Goal: Task Accomplishment & Management: Complete application form

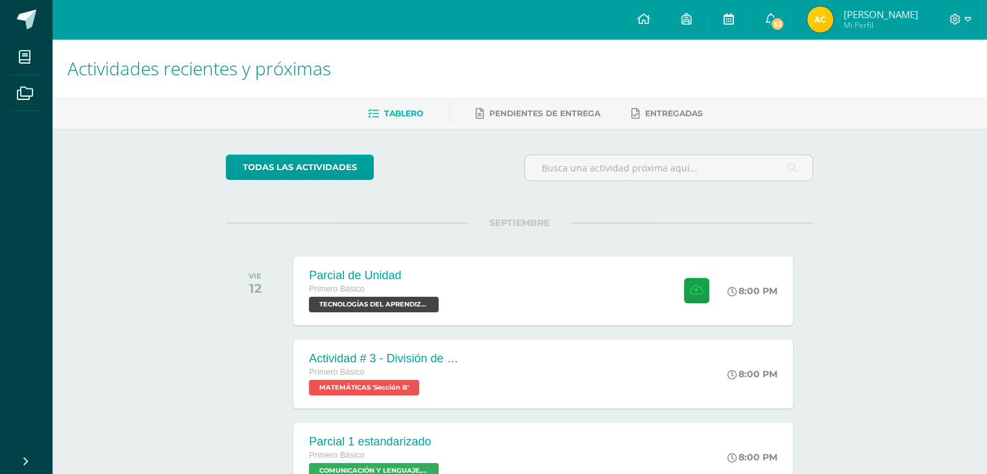
click at [729, 12] on span at bounding box center [728, 19] width 10 height 14
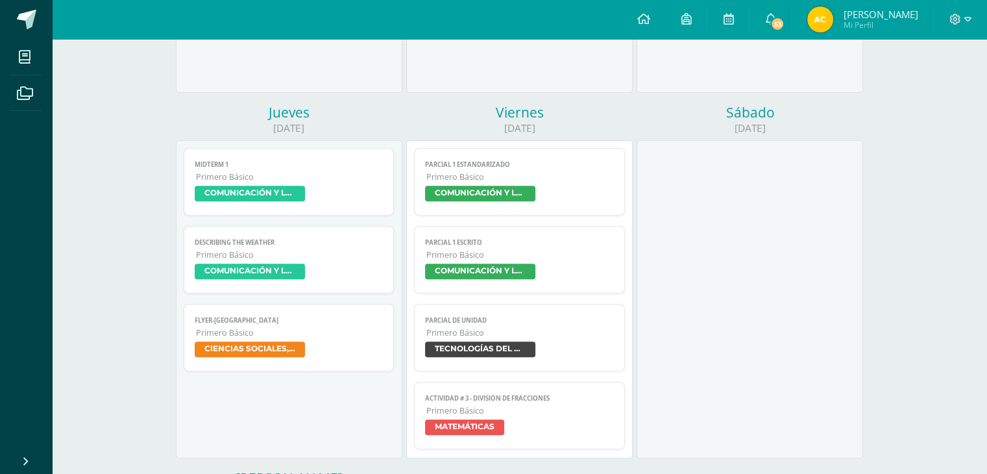
scroll to position [519, 0]
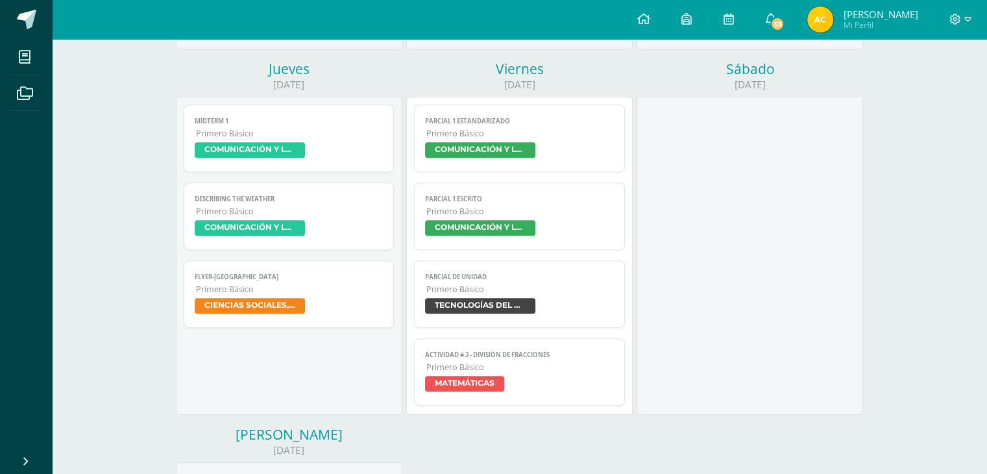
click at [496, 306] on span "TECNOLOGÍAS DEL APRENDIZAJE Y LA COMUNICACIÓN" at bounding box center [480, 306] width 110 height 16
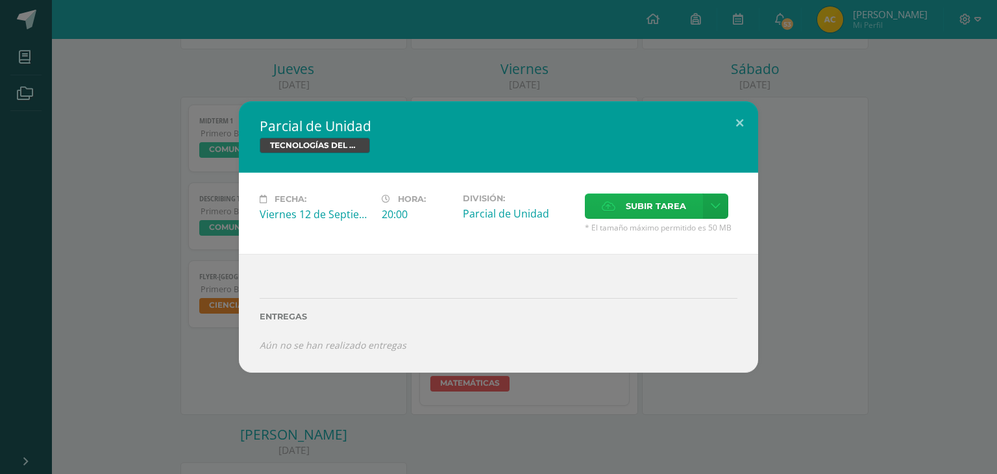
click at [644, 208] on span "Subir tarea" at bounding box center [655, 206] width 60 height 24
click at [0, 0] on input "Subir tarea" at bounding box center [0, 0] width 0 height 0
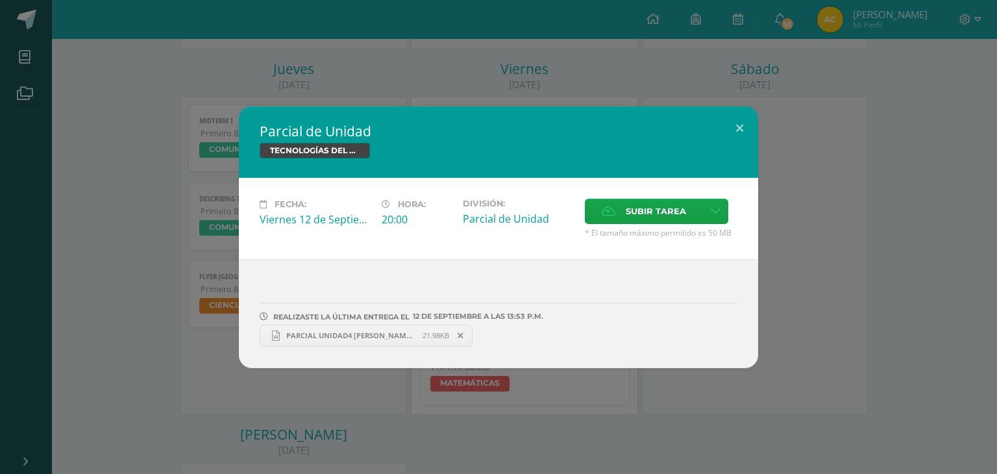
click at [405, 330] on span "PARCIAL UNIDAD4 [PERSON_NAME].docx" at bounding box center [351, 335] width 143 height 10
click at [734, 126] on button at bounding box center [739, 128] width 37 height 44
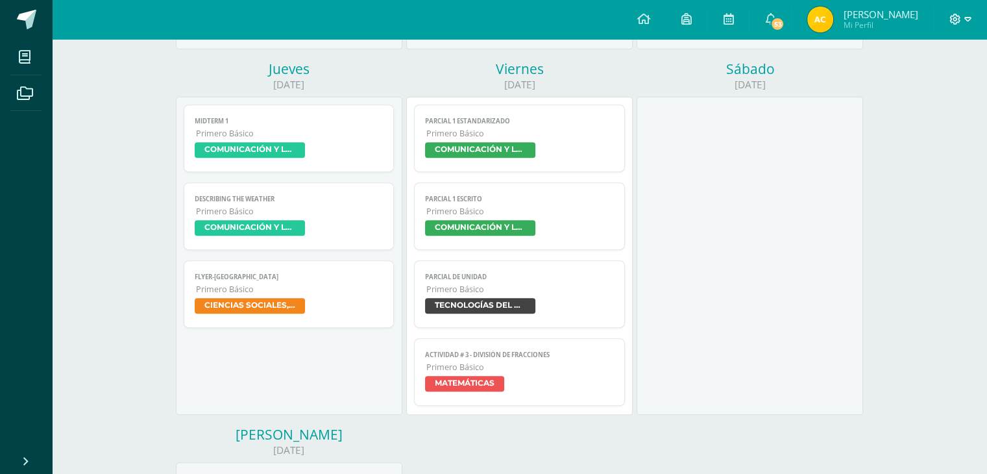
click at [962, 18] on span at bounding box center [960, 19] width 22 height 14
click at [942, 86] on span "Cerrar sesión" at bounding box center [926, 88] width 58 height 12
